Goal: Information Seeking & Learning: Understand process/instructions

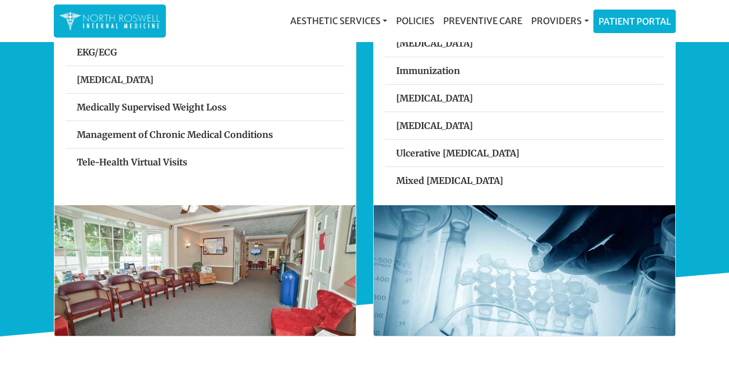
scroll to position [511, 0]
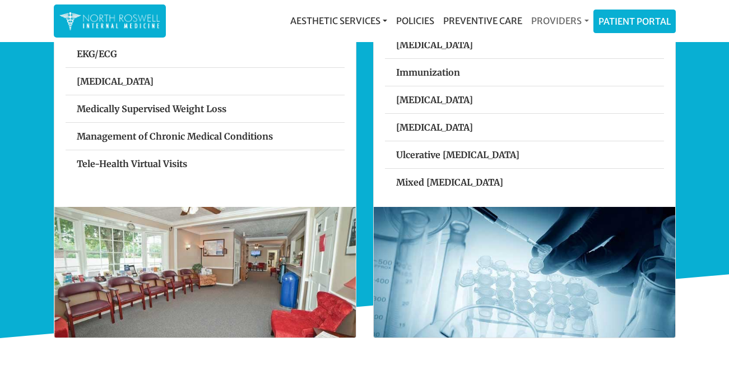
click at [581, 21] on link "Providers" at bounding box center [560, 21] width 66 height 22
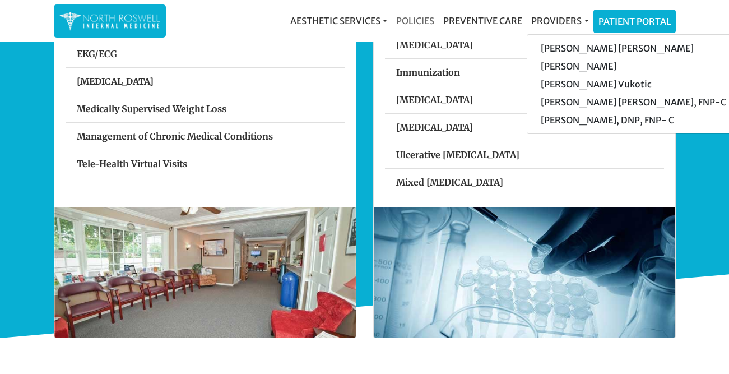
click at [420, 17] on link "Policies" at bounding box center [415, 21] width 47 height 22
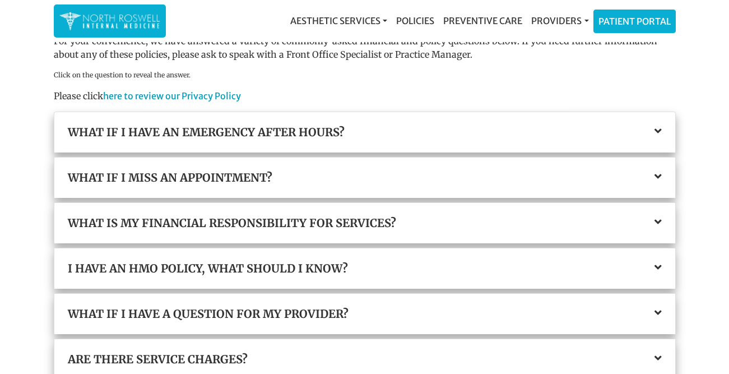
scroll to position [22, 0]
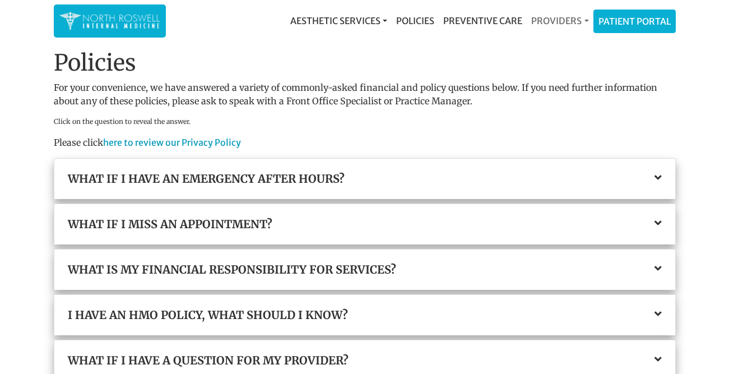
click at [578, 18] on link "Providers" at bounding box center [560, 21] width 66 height 22
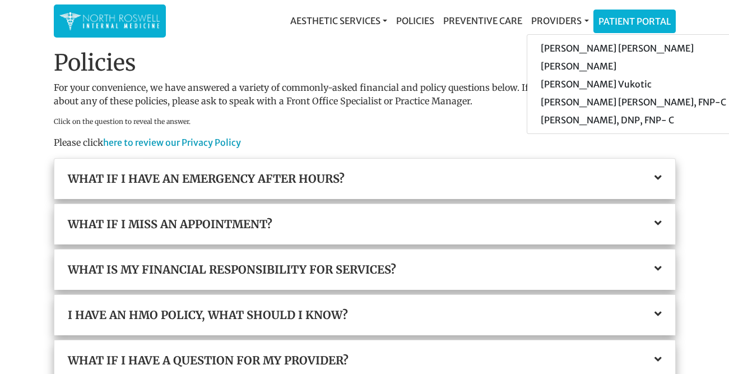
click at [567, 147] on p "Please click here to review our Privacy Policy" at bounding box center [365, 142] width 622 height 13
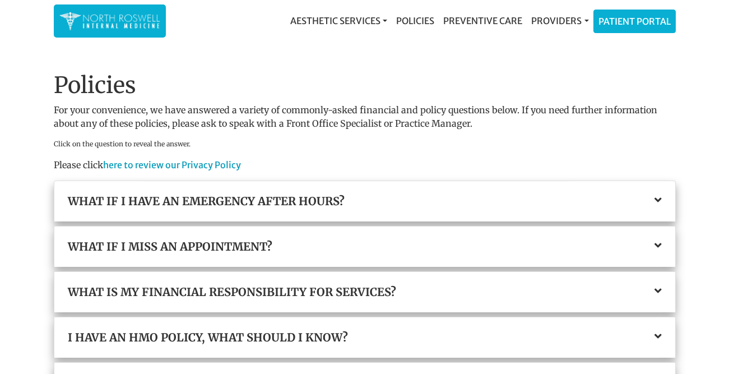
scroll to position [0, 0]
click at [581, 21] on link "Providers" at bounding box center [560, 21] width 66 height 22
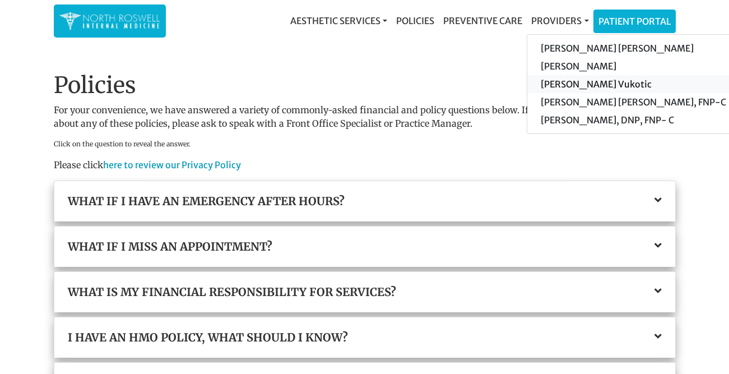
click at [603, 82] on link "[PERSON_NAME] Vukotic" at bounding box center [633, 84] width 212 height 18
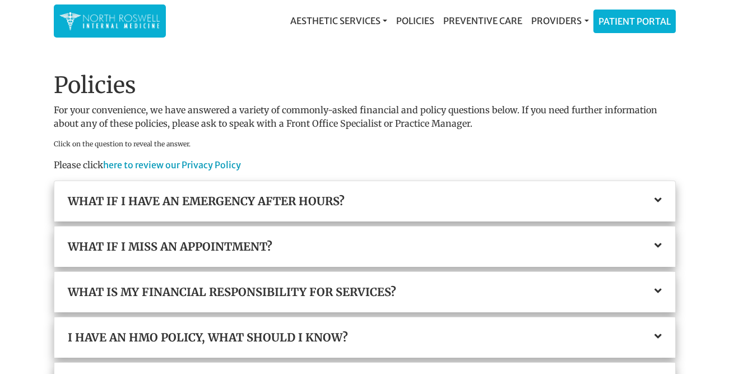
click at [130, 20] on img at bounding box center [109, 21] width 101 height 22
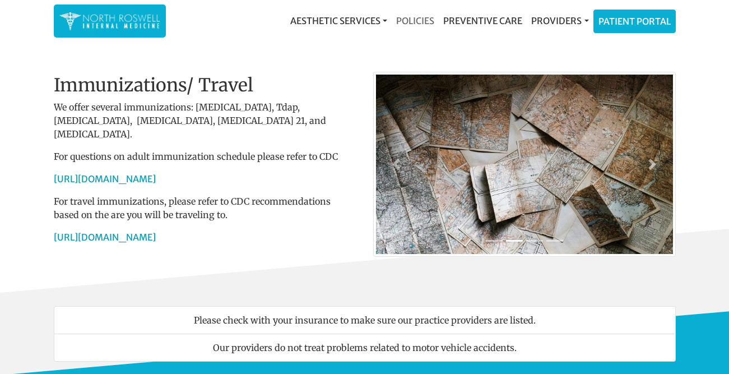
click at [427, 21] on link "Policies" at bounding box center [415, 21] width 47 height 22
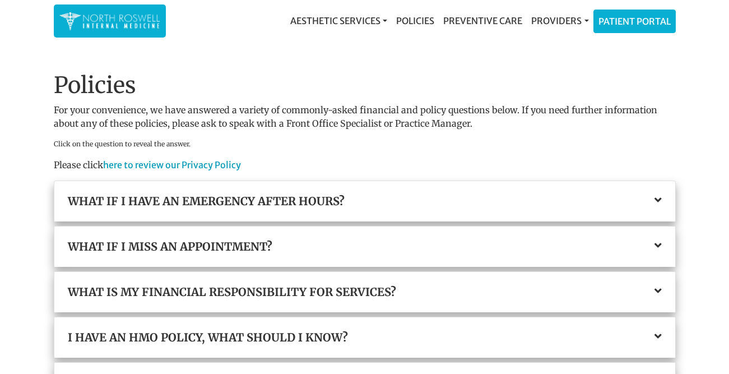
drag, startPoint x: 351, startPoint y: 297, endPoint x: 365, endPoint y: 296, distance: 14.1
click at [352, 297] on h3 "What is my financial responsibility for services?" at bounding box center [365, 291] width 594 height 13
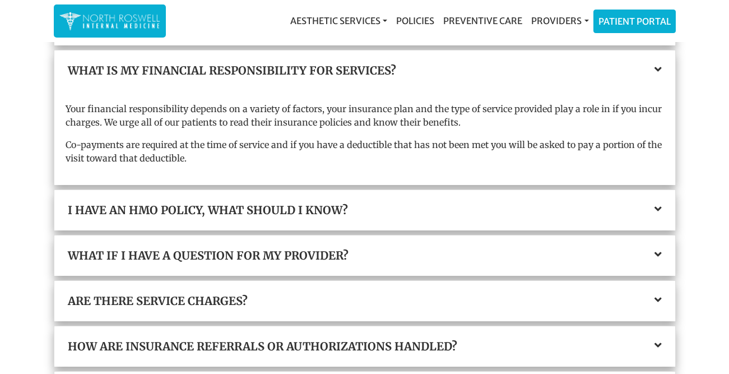
scroll to position [224, 0]
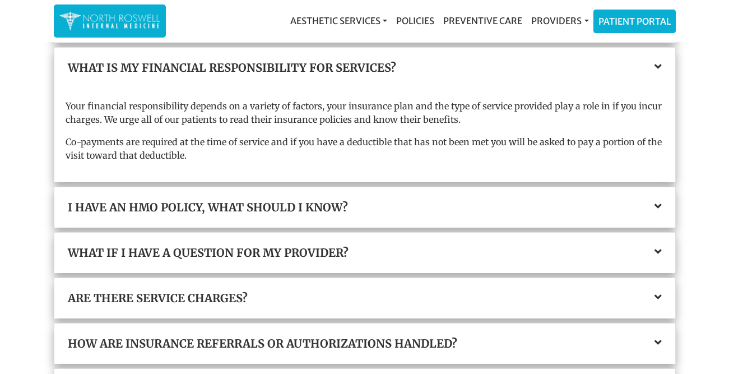
click at [248, 210] on h3 "I have an HMO policy, what should I know?" at bounding box center [365, 207] width 594 height 13
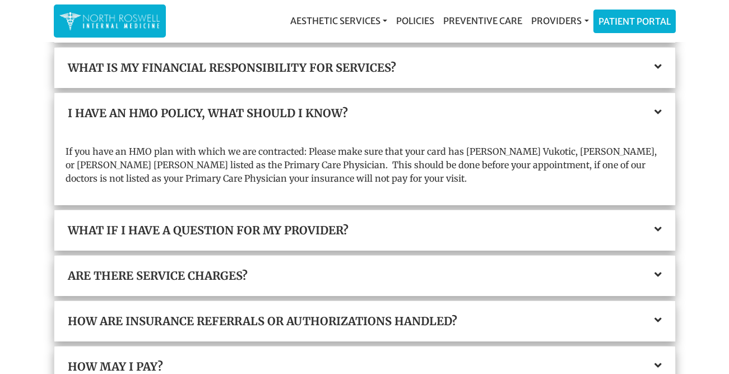
click at [196, 271] on h3 "Are there service charges?" at bounding box center [365, 275] width 594 height 13
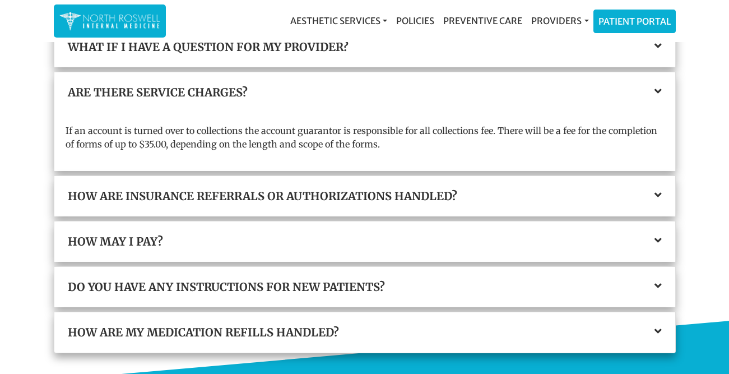
scroll to position [336, 0]
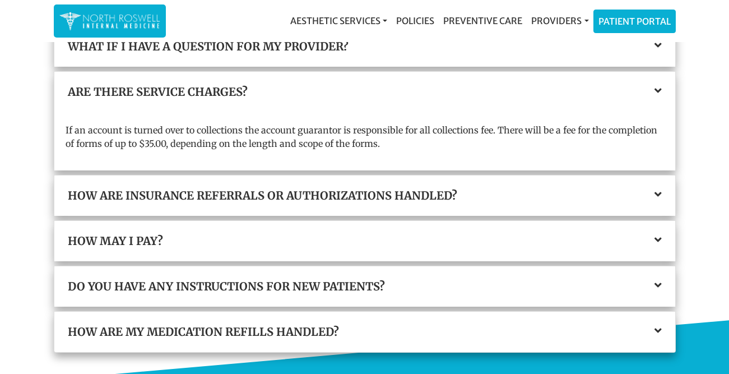
click at [145, 289] on h3 "Do you have any instructions for new patients?" at bounding box center [365, 286] width 594 height 13
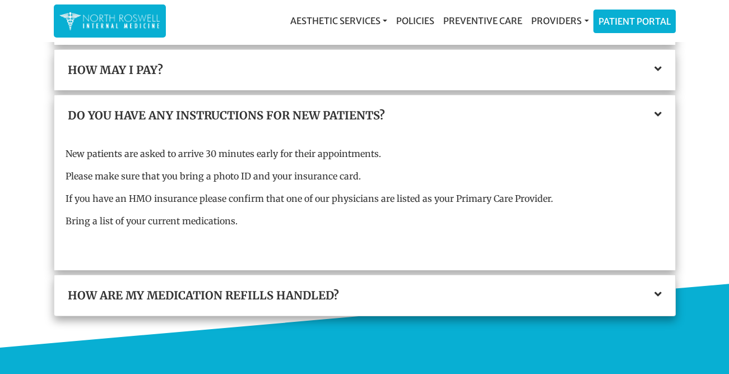
scroll to position [448, 0]
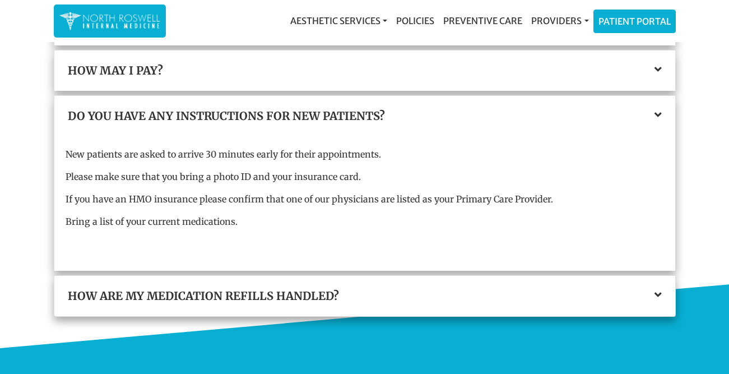
click at [655, 113] on icon at bounding box center [657, 114] width 7 height 11
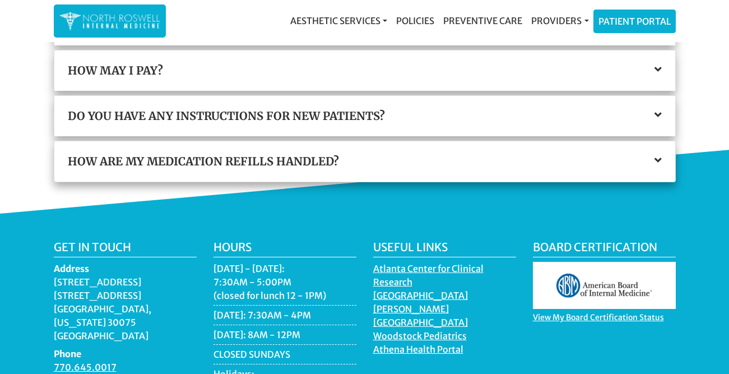
click at [657, 160] on icon at bounding box center [657, 160] width 7 height 11
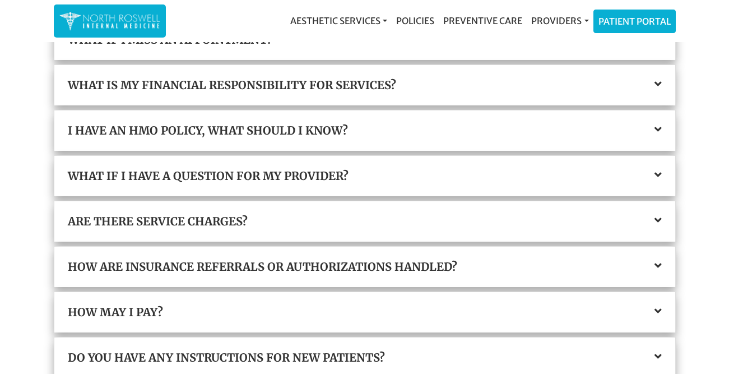
scroll to position [206, 0]
